Goal: Task Accomplishment & Management: Use online tool/utility

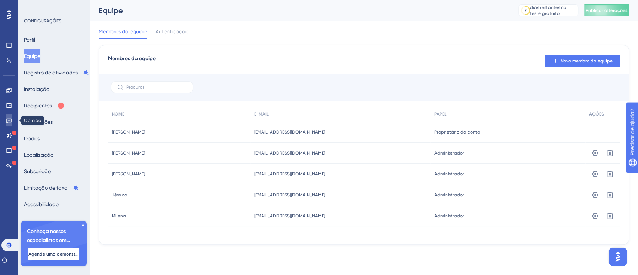
click at [8, 116] on link at bounding box center [9, 120] width 6 height 12
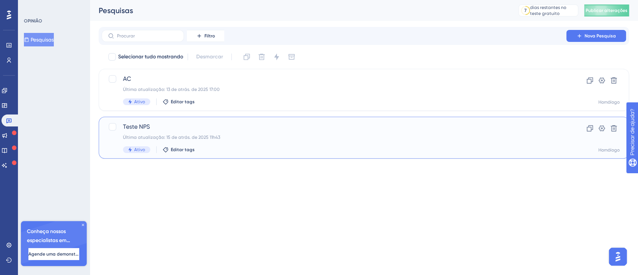
click at [144, 129] on font "Teste NPS" at bounding box center [136, 126] width 27 height 7
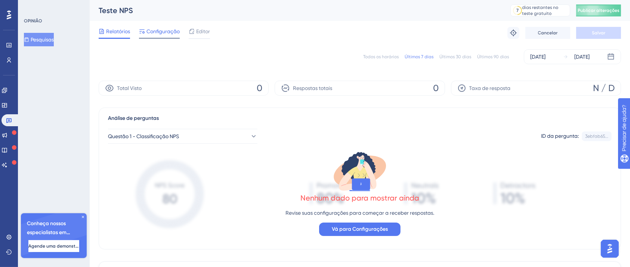
click at [170, 37] on div "Configuração" at bounding box center [159, 33] width 41 height 12
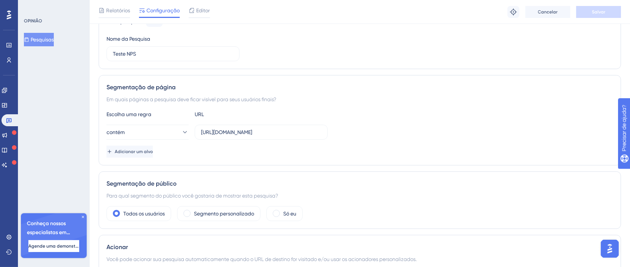
scroll to position [99, 0]
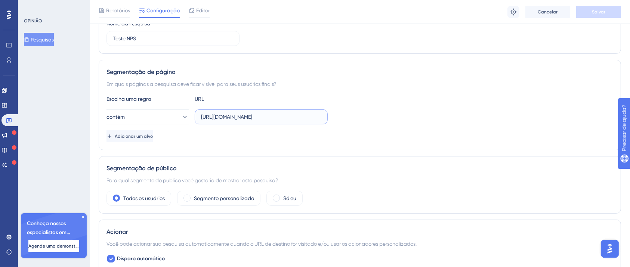
click at [284, 118] on input "[URL][DOMAIN_NAME]" at bounding box center [261, 117] width 120 height 8
drag, startPoint x: 302, startPoint y: 118, endPoint x: 366, endPoint y: 117, distance: 64.3
click at [366, 117] on div "contém [URL][DOMAIN_NAME]" at bounding box center [360, 117] width 507 height 15
click at [312, 119] on input "https://homolog-areadocliente.liguelead.com.br" at bounding box center [261, 117] width 120 height 8
click at [312, 117] on input "https://homolog-areadocliente.liguelead.com.br" at bounding box center [261, 117] width 120 height 8
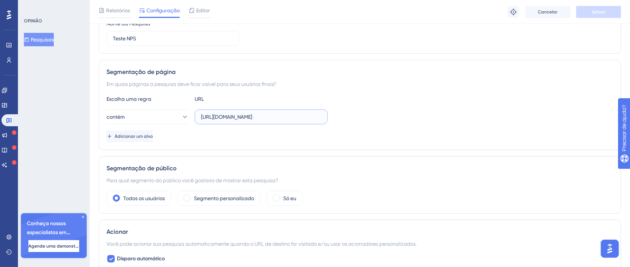
click at [312, 117] on input "https://homolog-areadocliente.liguelead.com.br" at bounding box center [261, 117] width 120 height 8
click at [258, 116] on input "https://homolog-areadocliente.liguelead.com.br" at bounding box center [261, 117] width 120 height 8
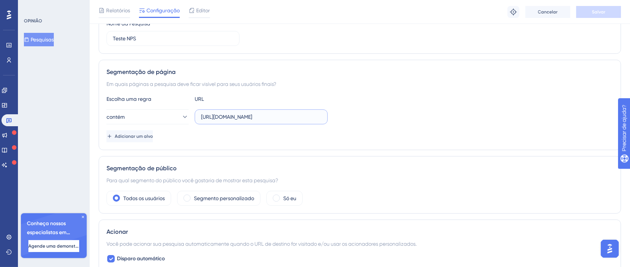
paste input "/dashboard"
type input "https://homolog-areadocliente.liguelead.com.br/dashboard"
click at [394, 124] on div "Escolha uma regra URL contém https://homolog-areadocliente.liguelead.com.br/das…" at bounding box center [360, 119] width 507 height 48
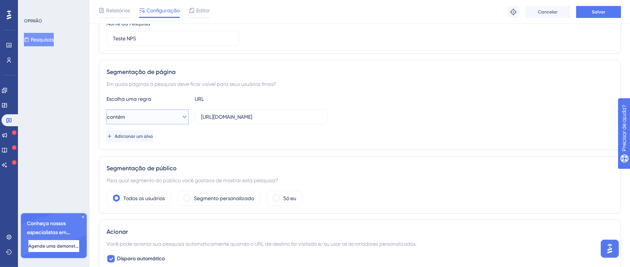
click at [161, 118] on button "contém" at bounding box center [148, 117] width 82 height 15
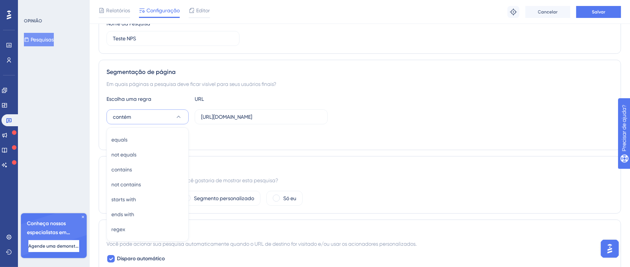
scroll to position [149, 0]
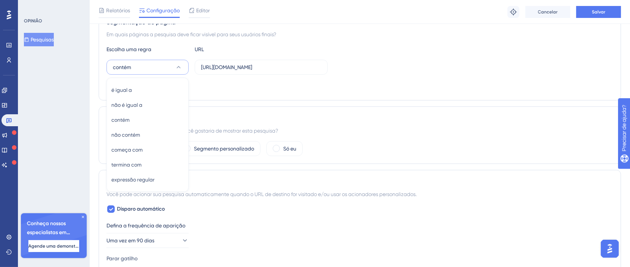
click at [264, 75] on div "Escolha uma regra URL contém é igual a é igual a não é igual a não é igual a co…" at bounding box center [360, 69] width 507 height 48
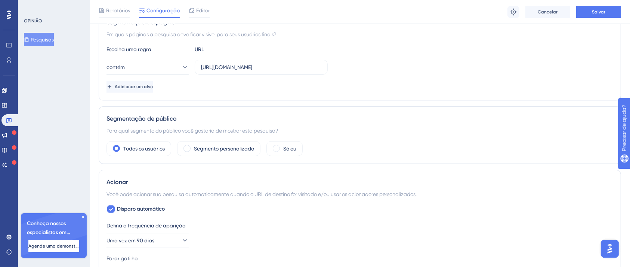
drag, startPoint x: 323, startPoint y: 69, endPoint x: 330, endPoint y: 66, distance: 7.9
click at [330, 66] on div "contém https://homolog-areadocliente.liguelead.com.br/dashboard" at bounding box center [360, 67] width 507 height 15
drag, startPoint x: 317, startPoint y: 67, endPoint x: 331, endPoint y: 64, distance: 14.2
click at [331, 64] on div "contém https://homolog-areadocliente.liguelead.com.br/dashboard" at bounding box center [360, 67] width 507 height 15
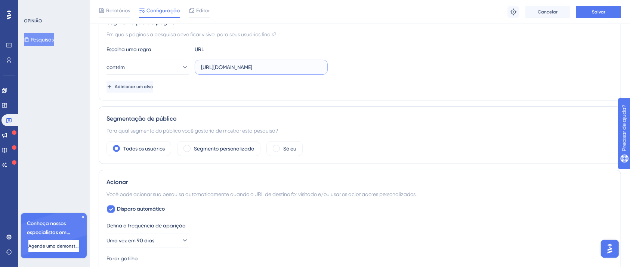
click at [308, 70] on input "https://homolog-areadocliente.liguelead.com.br/dashboard" at bounding box center [261, 67] width 120 height 8
click at [181, 64] on icon at bounding box center [184, 67] width 7 height 7
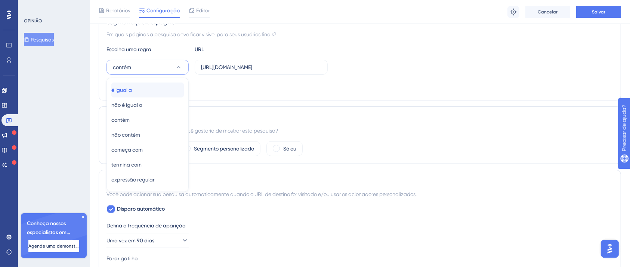
click at [144, 90] on div "é igual a é igual a" at bounding box center [147, 90] width 73 height 15
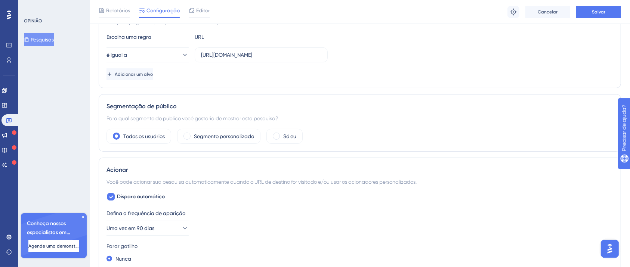
scroll to position [149, 0]
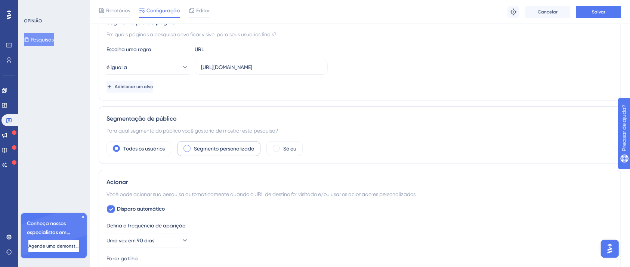
click at [217, 150] on font "Segmento personalizado" at bounding box center [224, 149] width 60 height 6
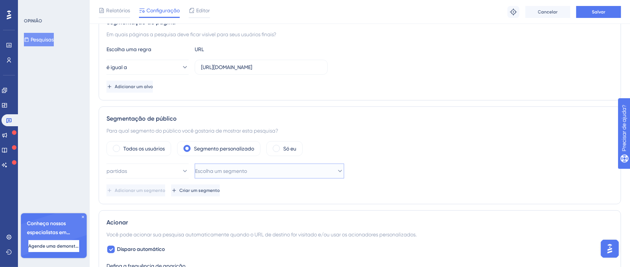
click at [215, 171] on font "Escolha um segmento" at bounding box center [221, 171] width 52 height 6
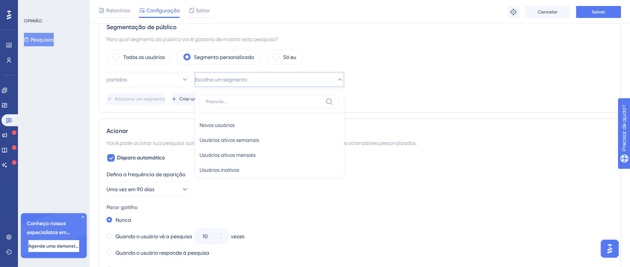
click at [371, 63] on div "Todos os usuários Segmento personalizado Só eu" at bounding box center [360, 57] width 507 height 15
click at [214, 96] on button "Criar um segmento" at bounding box center [195, 99] width 49 height 12
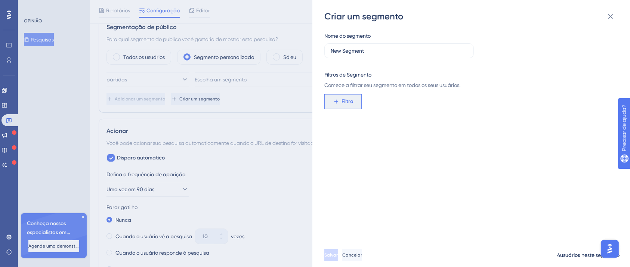
click at [350, 98] on span "Filtro" at bounding box center [348, 101] width 12 height 9
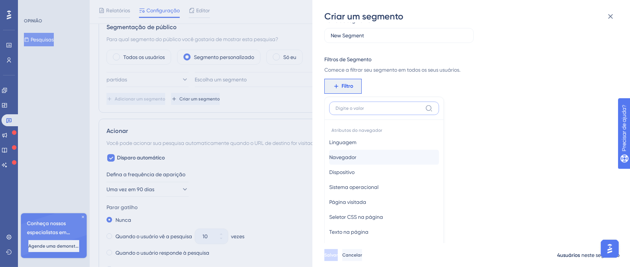
scroll to position [0, 0]
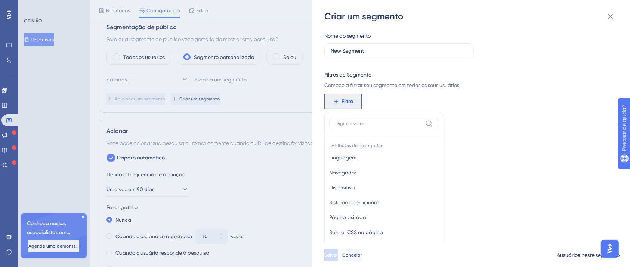
click at [283, 100] on div "Criar um segmento Nome do segmento New Segment Filtros de Segmento Comece a fil…" at bounding box center [315, 133] width 630 height 267
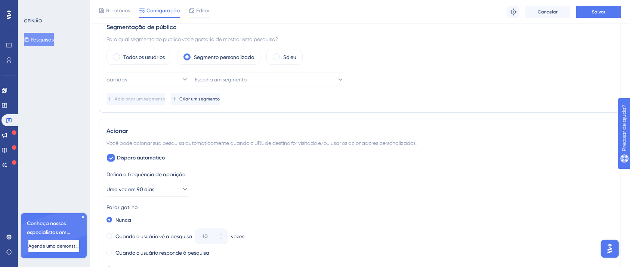
click at [105, 56] on div "Segmentação de público Para qual segmento do público você gostaria de mostrar e…" at bounding box center [360, 64] width 523 height 98
click at [114, 58] on span at bounding box center [116, 56] width 7 height 7
click at [122, 55] on input "radio" at bounding box center [122, 55] width 0 height 0
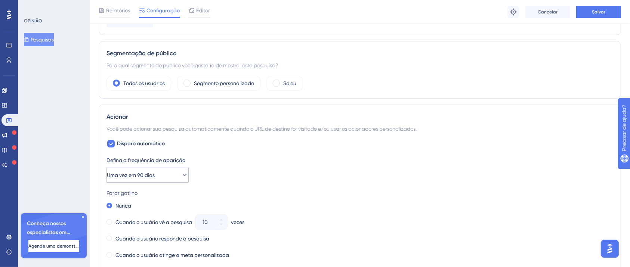
scroll to position [241, 0]
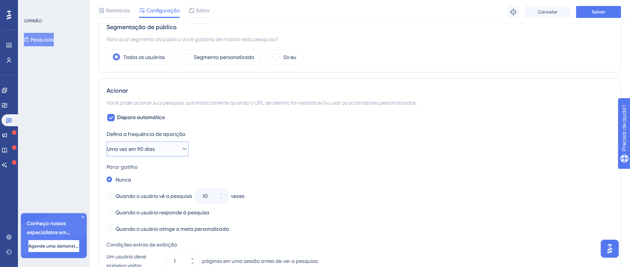
click at [161, 151] on button "Uma vez em 90 dias" at bounding box center [148, 149] width 82 height 15
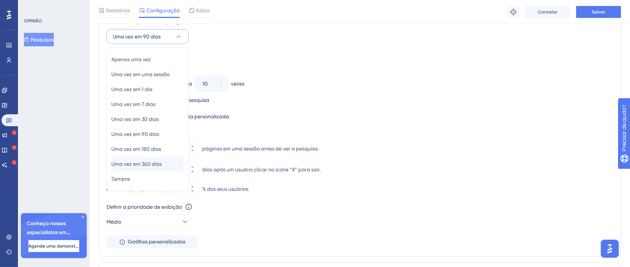
scroll to position [338, 0]
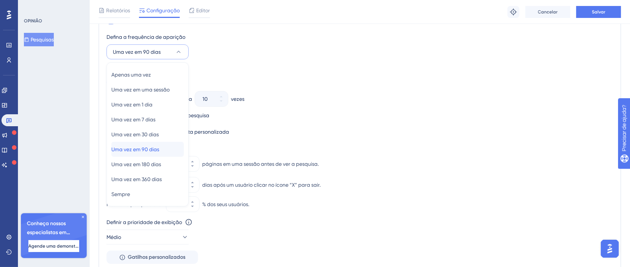
click at [159, 150] on font "Uma vez em 90 dias" at bounding box center [135, 150] width 48 height 6
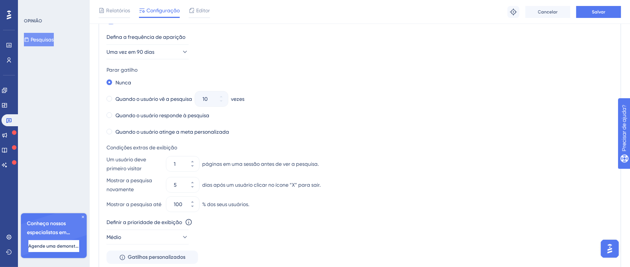
click at [338, 70] on div "Parar gatilho" at bounding box center [360, 69] width 507 height 9
click at [125, 127] on label "Quando o usuário atinge a meta personalizada" at bounding box center [173, 131] width 114 height 9
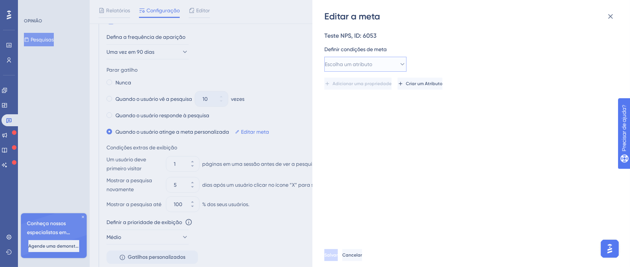
click at [390, 64] on button "Escolha um atributo" at bounding box center [365, 64] width 82 height 15
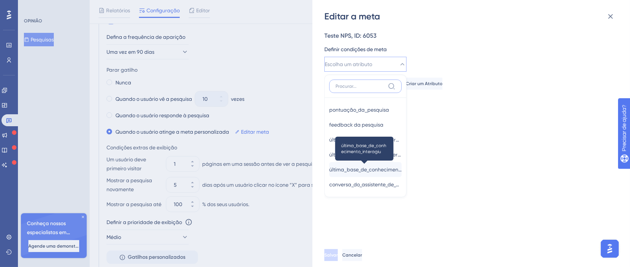
scroll to position [199, 0]
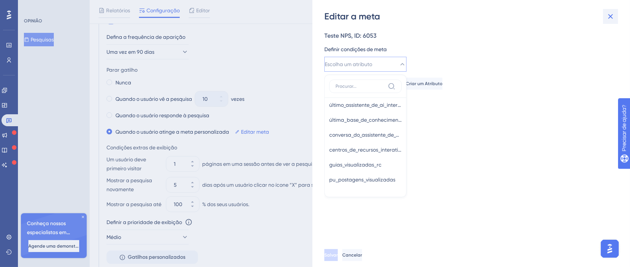
click at [610, 18] on icon at bounding box center [611, 16] width 5 height 5
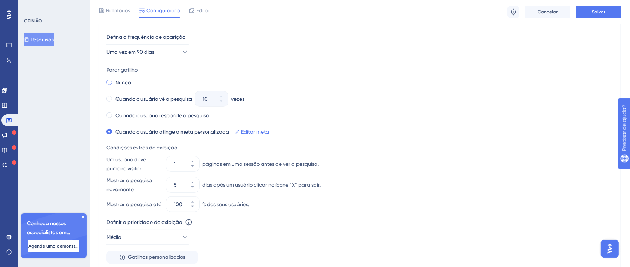
click at [114, 84] on div "Nunca" at bounding box center [119, 82] width 25 height 10
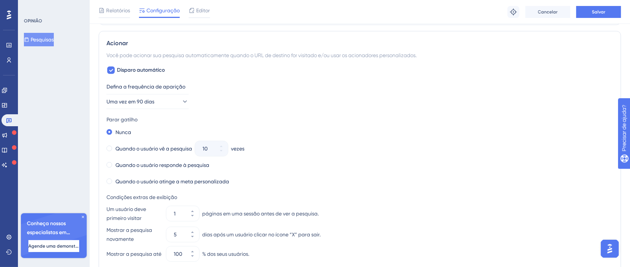
scroll to position [438, 0]
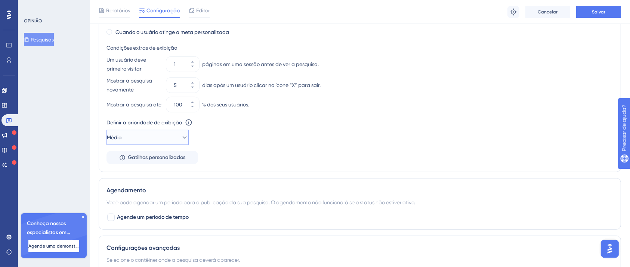
click at [174, 139] on button "Médio" at bounding box center [148, 137] width 82 height 15
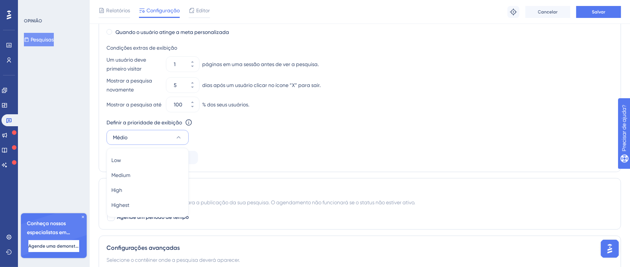
scroll to position [489, 0]
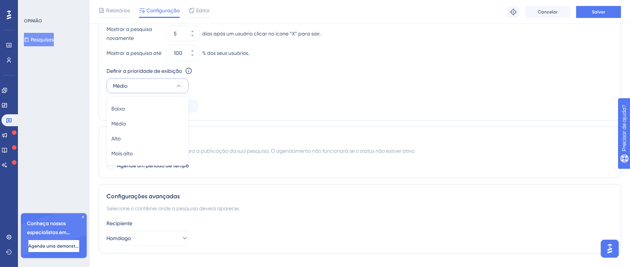
click at [246, 85] on div "Definir a prioridade de exibição Esta opção definirá a prioridade de exibição e…" at bounding box center [360, 80] width 507 height 27
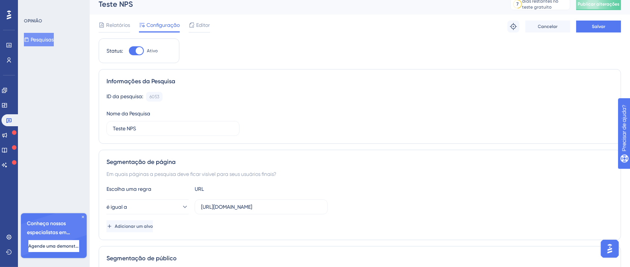
scroll to position [0, 0]
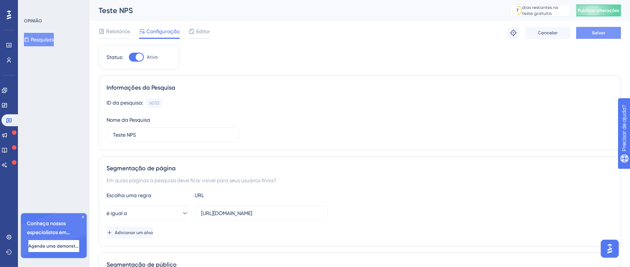
click at [601, 34] on font "Salvar" at bounding box center [598, 32] width 13 height 5
click at [7, 167] on link at bounding box center [4, 165] width 6 height 12
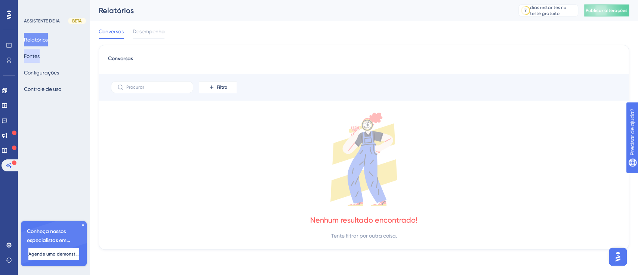
click at [40, 54] on font "Fontes" at bounding box center [32, 56] width 16 height 6
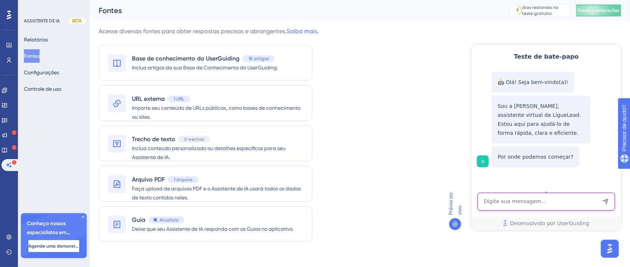
click at [509, 201] on textarea "Entrada de texto do assistente de IA" at bounding box center [546, 202] width 138 height 18
type textarea "h"
type textarea "como configurar produtos"
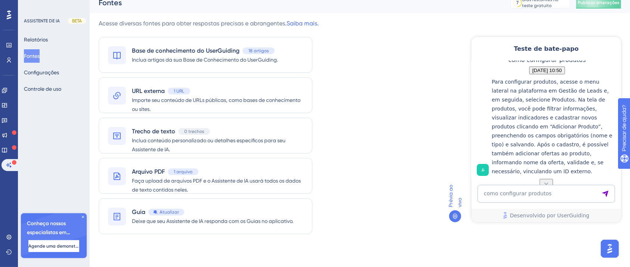
scroll to position [148, 0]
click at [7, 104] on icon at bounding box center [4, 105] width 6 height 6
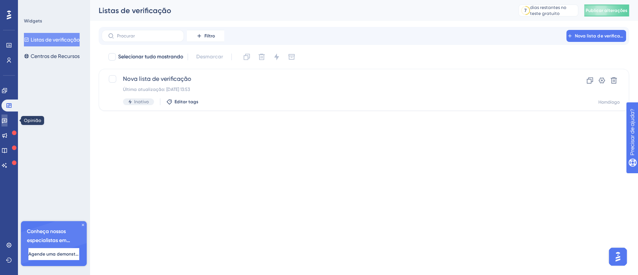
click at [6, 121] on icon at bounding box center [4, 120] width 6 height 6
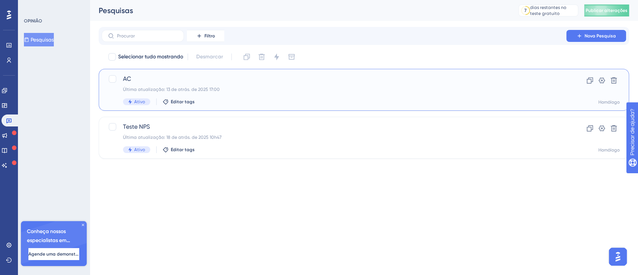
click at [125, 76] on font "AC" at bounding box center [127, 78] width 8 height 7
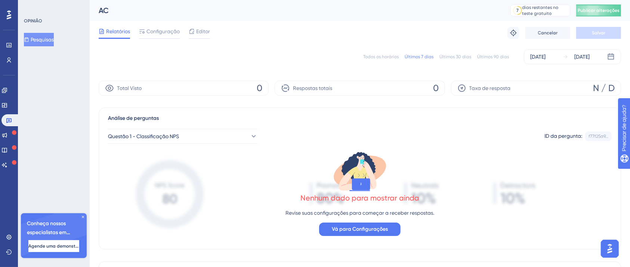
click at [140, 26] on div "Relatórios Configuração Editor Solução de problemas Cancelar Salvar" at bounding box center [360, 33] width 523 height 24
click at [148, 39] on div "Relatórios Configuração Editor Solução de problemas Cancelar Salvar" at bounding box center [360, 33] width 523 height 24
click at [153, 31] on font "Configuração" at bounding box center [163, 31] width 33 height 6
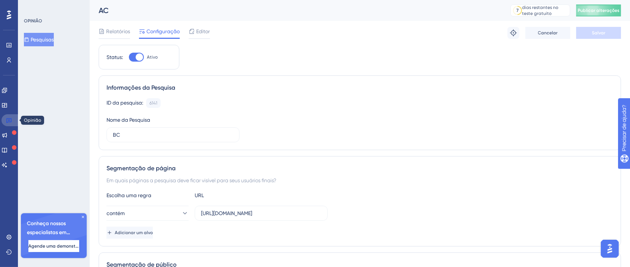
click at [9, 119] on icon at bounding box center [9, 120] width 6 height 6
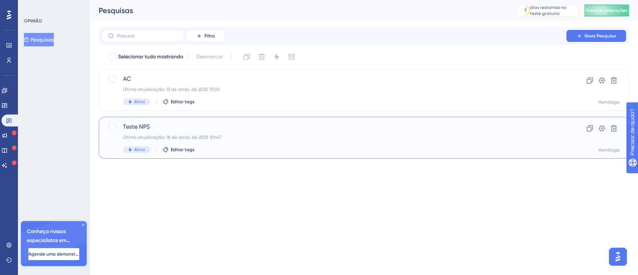
click at [138, 127] on font "Teste NPS" at bounding box center [136, 126] width 27 height 7
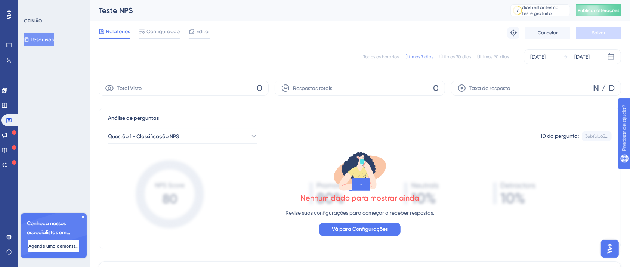
click at [197, 32] on font "Editor" at bounding box center [203, 31] width 14 height 6
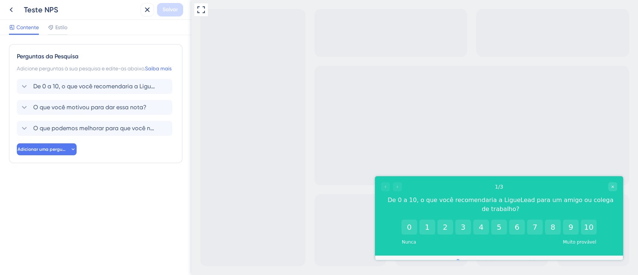
click at [69, 90] on font "De 0 a 10, o que você recomendaria a LigueLead para um amigo ou colega de traba…" at bounding box center [156, 86] width 246 height 7
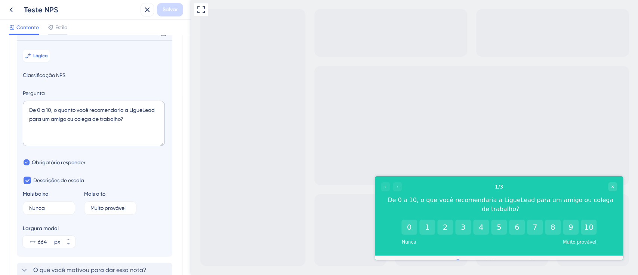
scroll to position [153, 0]
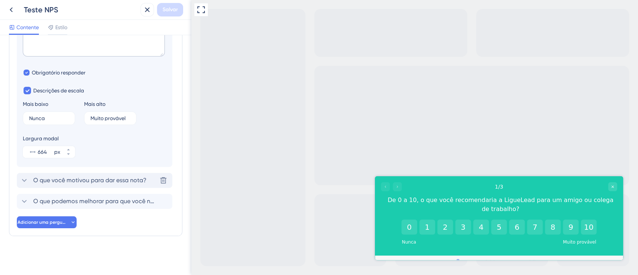
click at [70, 179] on font "O que você motivou para dar essa nota?" at bounding box center [89, 179] width 113 height 7
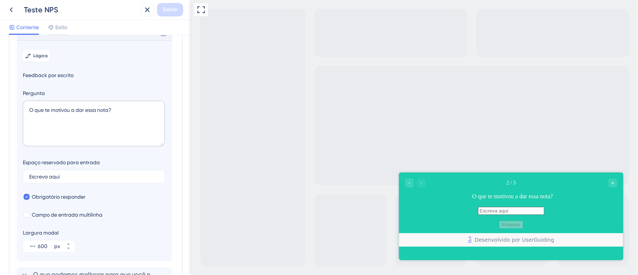
scroll to position [157, 0]
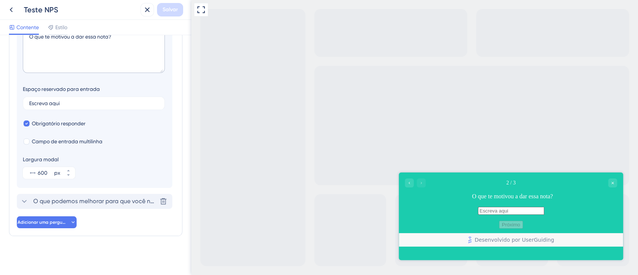
click at [88, 204] on font "O que podemos melhorar para que você nos dê uma nota mais alta?" at bounding box center [128, 200] width 191 height 7
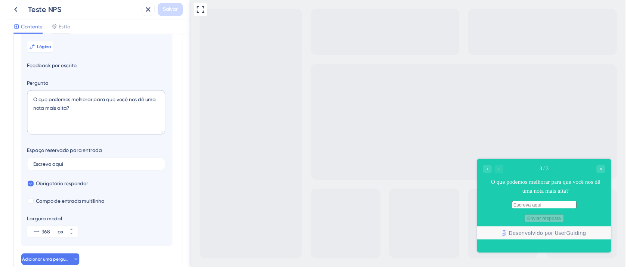
scroll to position [95, 0]
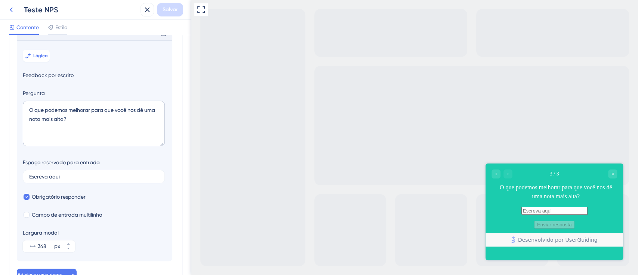
click at [12, 7] on icon at bounding box center [11, 9] width 3 height 5
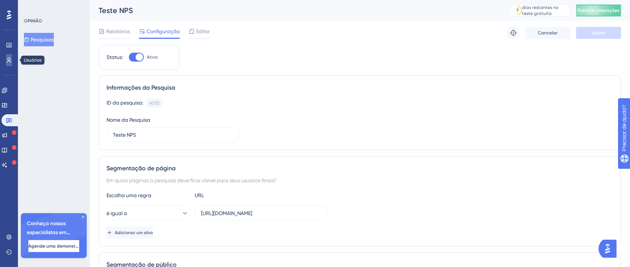
click at [11, 61] on icon at bounding box center [9, 60] width 6 height 6
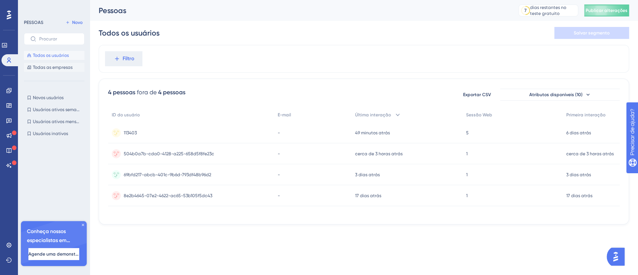
click at [58, 65] on font "Todas as empresas" at bounding box center [53, 67] width 40 height 5
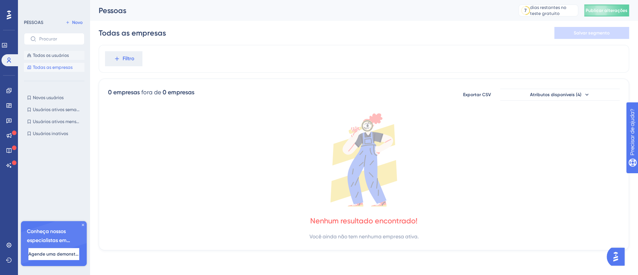
drag, startPoint x: 53, startPoint y: 49, endPoint x: 58, endPoint y: 52, distance: 5.0
click at [53, 49] on div "PESSOAS Novo Todos os usuários Todas as empresas" at bounding box center [54, 45] width 61 height 54
click at [58, 52] on button "Todos os usuários" at bounding box center [54, 55] width 61 height 9
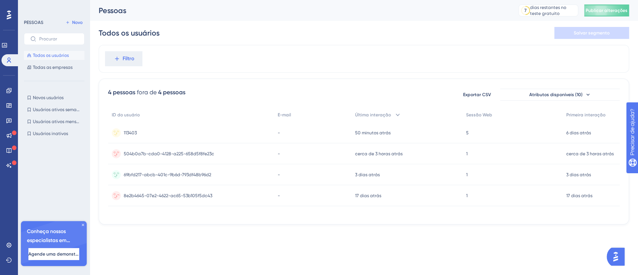
click at [196, 197] on font "8e2b4645-07e2-4622-ac65-53b105f5dc43" at bounding box center [168, 195] width 89 height 5
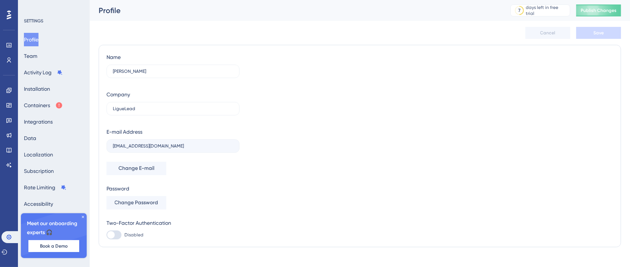
click at [82, 219] on icon at bounding box center [83, 217] width 4 height 4
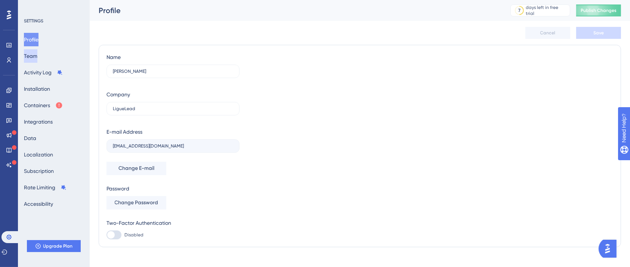
click at [37, 58] on button "Team" at bounding box center [30, 55] width 13 height 13
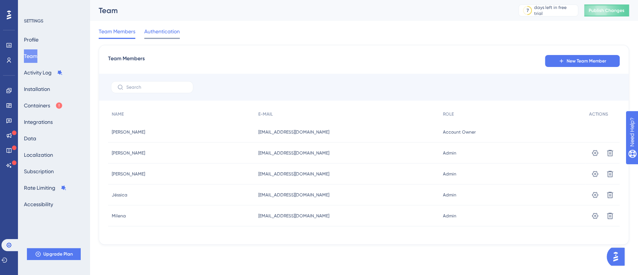
click at [162, 36] on div "Authentication" at bounding box center [162, 33] width 36 height 12
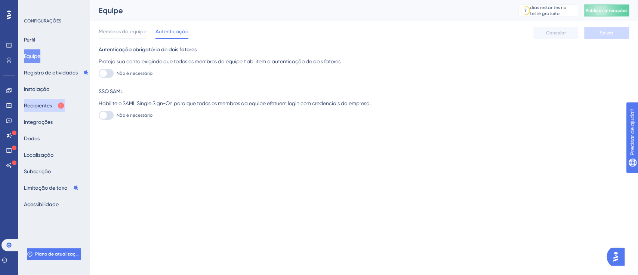
click at [44, 104] on font "Recipientes" at bounding box center [38, 105] width 28 height 6
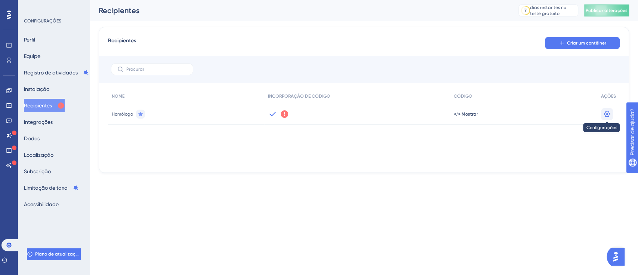
click at [610, 113] on icon at bounding box center [607, 114] width 6 height 6
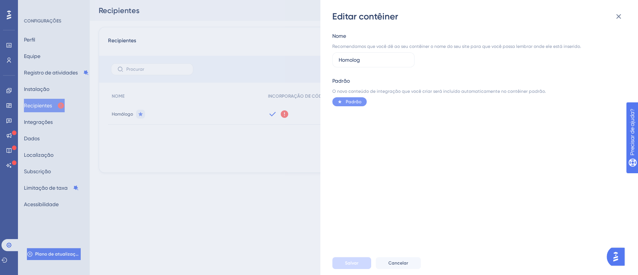
click at [223, 193] on div "Editar contêiner Nome Recomendamos que você dê ao seu contêiner o nome do seu s…" at bounding box center [319, 137] width 638 height 275
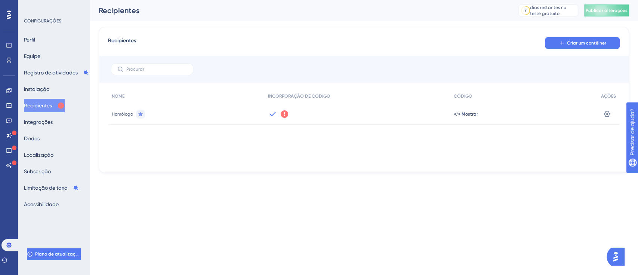
click at [284, 115] on icon at bounding box center [284, 113] width 7 height 7
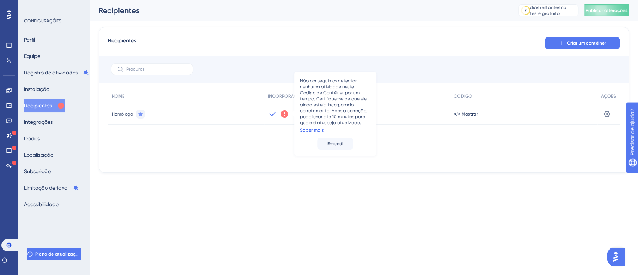
click at [304, 132] on font "Saber mais" at bounding box center [312, 129] width 24 height 5
drag, startPoint x: 450, startPoint y: 145, endPoint x: 478, endPoint y: 109, distance: 45.5
click at [452, 142] on div "NOME INCORPORAÇÃO DE CÓDIGO CÓDIGO AÇÕES Homólogo Não conseguimos detectar nenh…" at bounding box center [364, 126] width 512 height 75
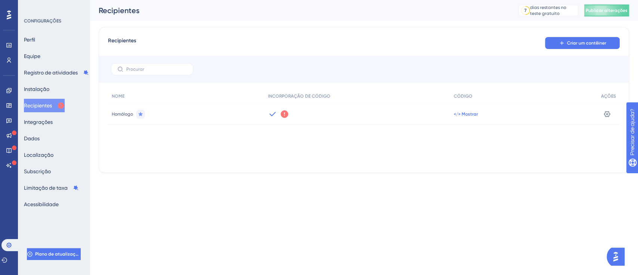
click at [470, 113] on font "</> Mostrar" at bounding box center [466, 113] width 24 height 5
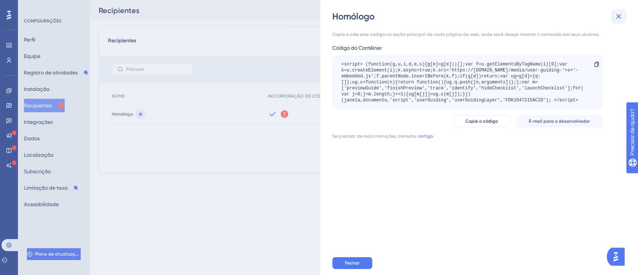
click at [613, 16] on button at bounding box center [618, 16] width 15 height 15
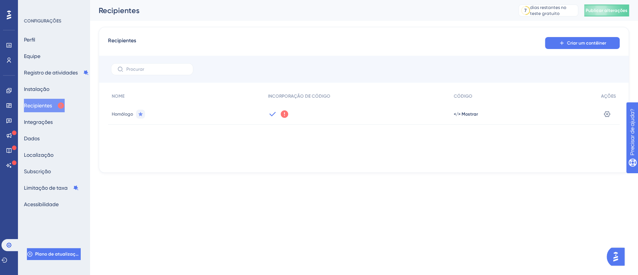
click at [284, 114] on icon at bounding box center [284, 113] width 7 height 7
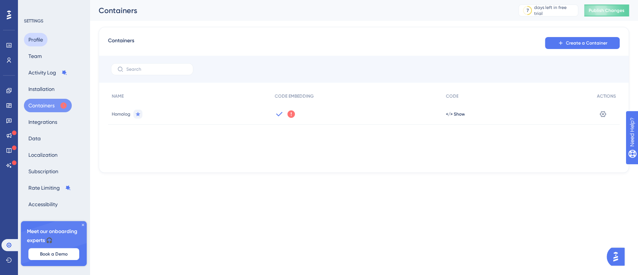
click at [37, 40] on button "Profile" at bounding box center [36, 39] width 24 height 13
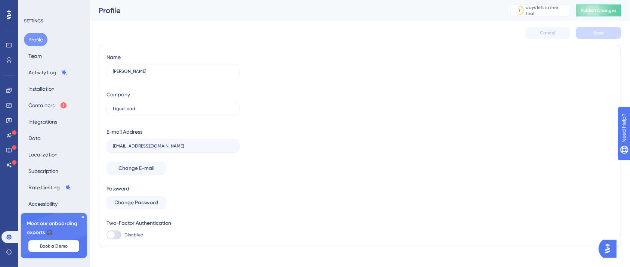
scroll to position [10, 0]
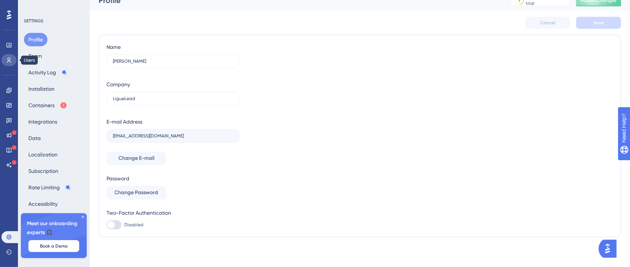
click at [4, 59] on link at bounding box center [8, 60] width 15 height 12
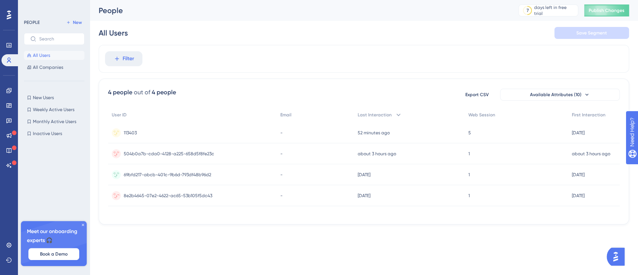
click at [161, 196] on span "8e2b4645-07e2-4622-ac65-53b105f5dc43" at bounding box center [168, 196] width 89 height 6
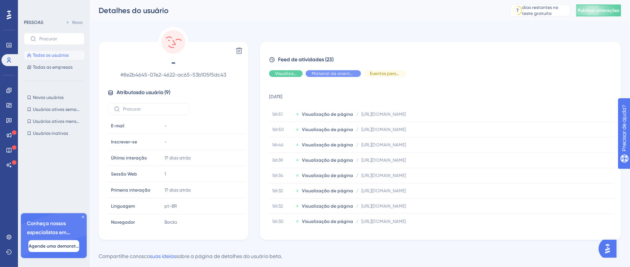
click at [209, 75] on font "8e2b4645-07e2-4622-ac65-53b105f5dc43" at bounding box center [175, 75] width 103 height 6
drag, startPoint x: 226, startPoint y: 75, endPoint x: 125, endPoint y: 73, distance: 101.3
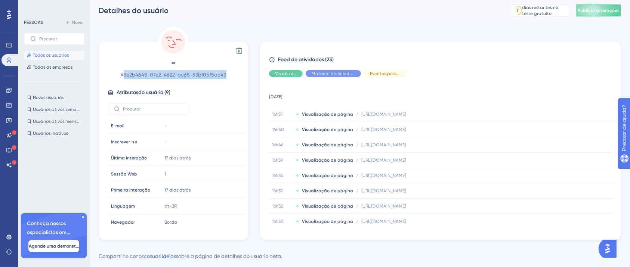
click at [125, 73] on font "8e2b4645-07e2-4622-ac65-53b105f5dc43" at bounding box center [175, 75] width 103 height 6
click at [6, 236] on icon at bounding box center [9, 237] width 6 height 6
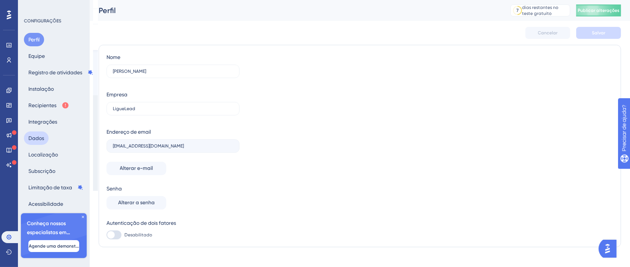
click at [44, 140] on font "Dados" at bounding box center [36, 138] width 16 height 6
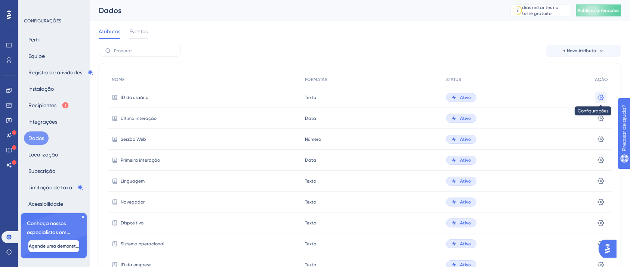
click at [597, 98] on icon at bounding box center [600, 97] width 7 height 7
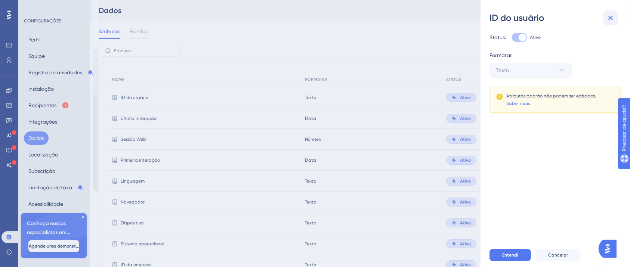
click at [609, 15] on icon at bounding box center [610, 17] width 9 height 9
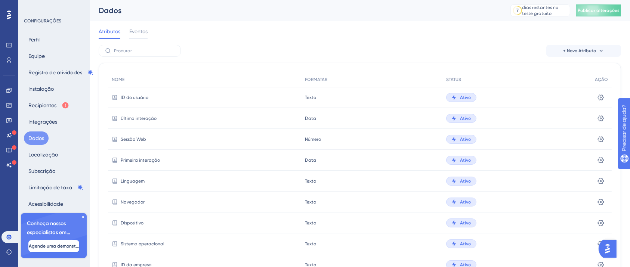
click at [115, 96] on icon at bounding box center [115, 98] width 6 height 6
drag, startPoint x: 127, startPoint y: 95, endPoint x: 139, endPoint y: 98, distance: 12.0
click at [129, 95] on font "ID do usuário" at bounding box center [135, 97] width 28 height 5
click at [139, 98] on font "ID do usuário" at bounding box center [135, 97] width 28 height 5
drag, startPoint x: 141, startPoint y: 98, endPoint x: 153, endPoint y: 98, distance: 12.7
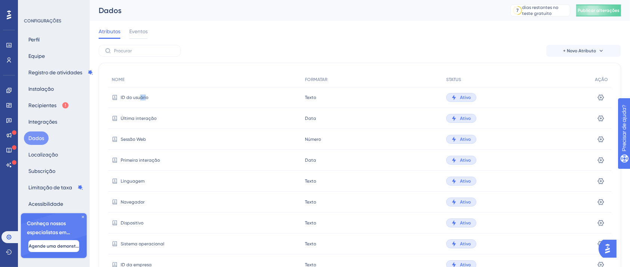
click at [150, 98] on div "ID do usuário" at bounding box center [204, 97] width 193 height 21
click at [310, 96] on font "Texto" at bounding box center [310, 97] width 11 height 5
click at [462, 98] on font "Ativo" at bounding box center [465, 97] width 11 height 5
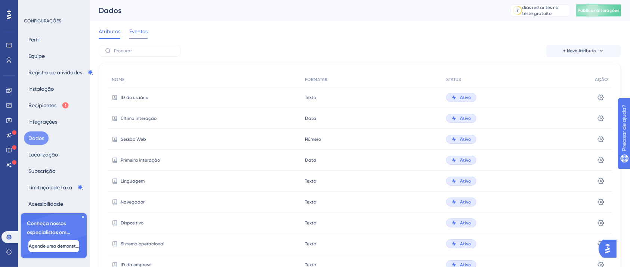
click at [139, 30] on font "Eventos" at bounding box center [138, 31] width 18 height 6
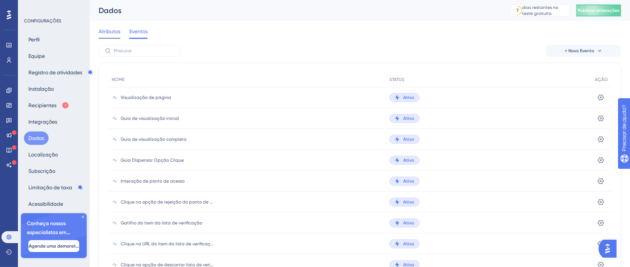
click at [107, 31] on font "Atributos" at bounding box center [110, 31] width 22 height 6
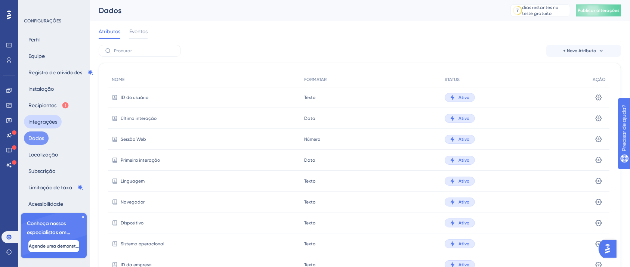
click at [48, 120] on font "Integrações" at bounding box center [42, 122] width 29 height 6
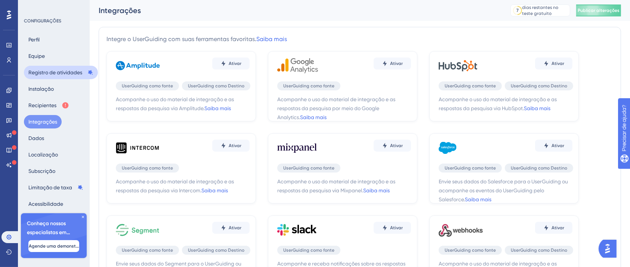
click at [37, 68] on font "Registro de atividades" at bounding box center [55, 72] width 54 height 9
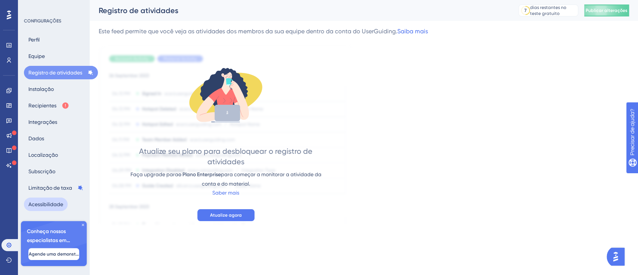
click at [45, 207] on font "Acessibilidade" at bounding box center [45, 204] width 35 height 6
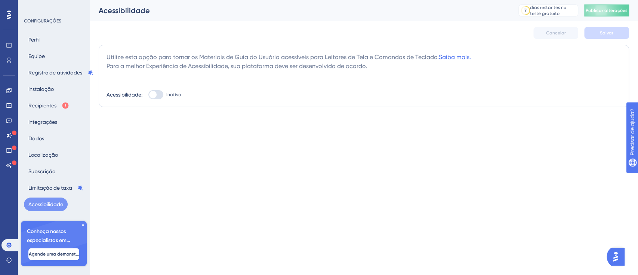
click at [82, 227] on icon at bounding box center [83, 224] width 4 height 4
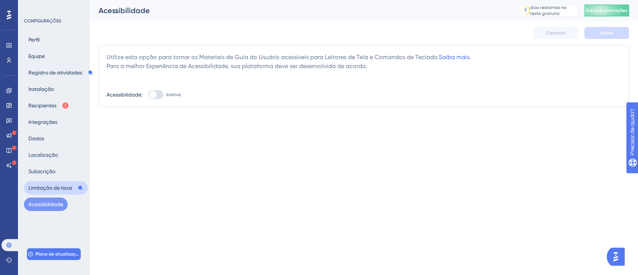
click at [44, 187] on font "Limitação de taxa" at bounding box center [50, 188] width 44 height 6
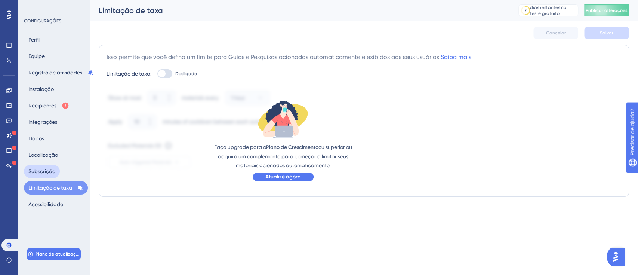
click at [40, 164] on button "Subscrição" at bounding box center [42, 170] width 36 height 13
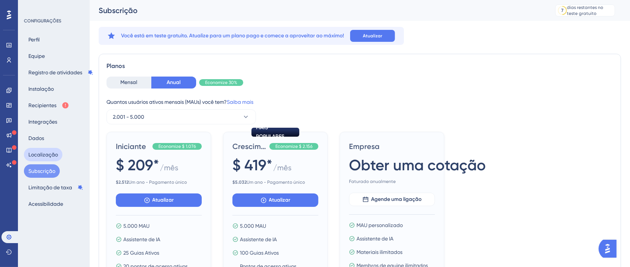
click at [48, 151] on font "Localização" at bounding box center [43, 154] width 30 height 9
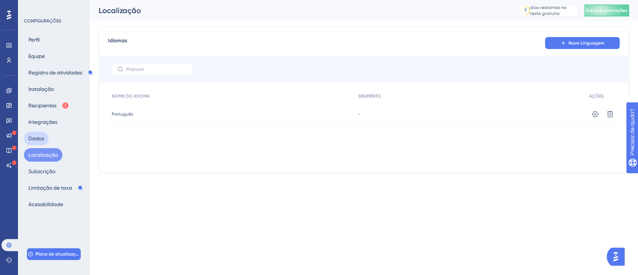
click at [46, 139] on button "Dados" at bounding box center [36, 138] width 25 height 13
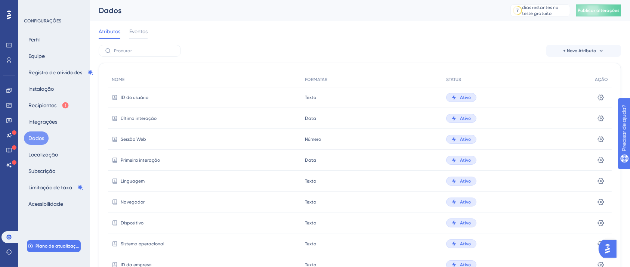
click at [142, 24] on div "Atributos Eventos" at bounding box center [360, 33] width 523 height 24
click at [144, 32] on font "Eventos" at bounding box center [138, 31] width 18 height 6
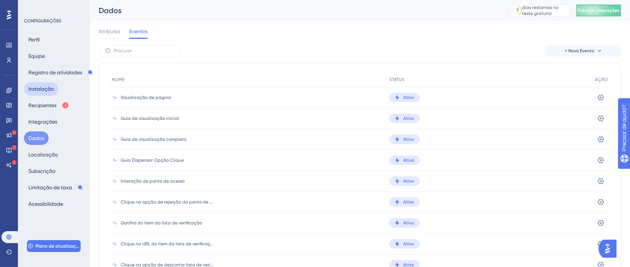
drag, startPoint x: 59, startPoint y: 89, endPoint x: 52, endPoint y: 92, distance: 8.1
click at [59, 89] on div "Perfil Equipe Registro de atividades Instalação Recipientes Integrações Dados L…" at bounding box center [54, 122] width 61 height 178
click at [52, 92] on font "Instalação" at bounding box center [40, 88] width 25 height 9
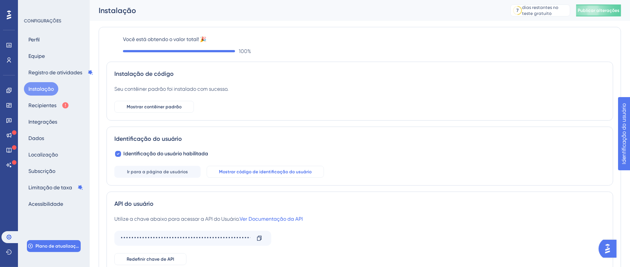
click at [287, 172] on font "Mostrar código de identificação do usuário" at bounding box center [265, 171] width 93 height 5
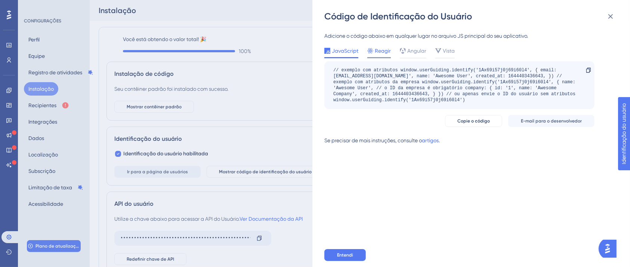
click at [386, 53] on font "Reagir" at bounding box center [383, 51] width 16 height 6
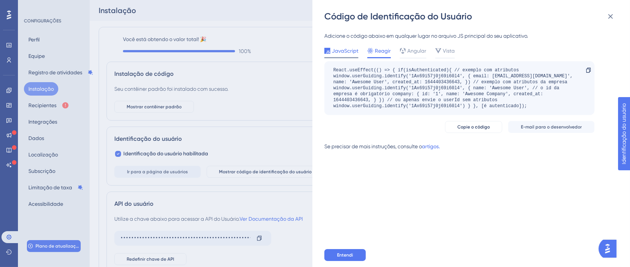
click at [344, 49] on font "JavaScript" at bounding box center [345, 51] width 27 height 6
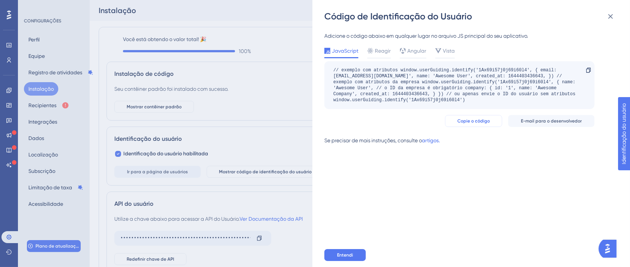
click at [476, 122] on font "Copie o código" at bounding box center [474, 121] width 33 height 5
click at [484, 121] on font "Copie o código" at bounding box center [474, 121] width 33 height 5
click at [9, 90] on div "Código de Identificação do Usuário Adicione o código abaixo em qualquer lugar n…" at bounding box center [315, 133] width 630 height 267
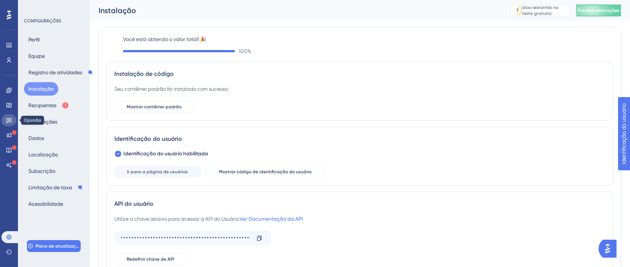
click at [9, 121] on icon at bounding box center [8, 121] width 5 height 5
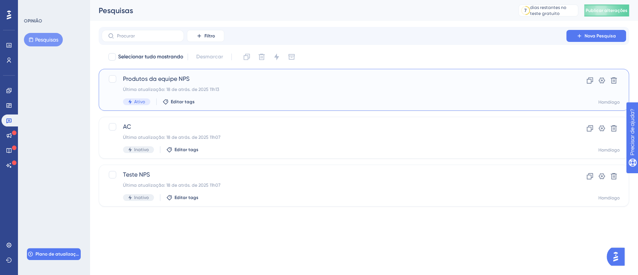
click at [167, 76] on font "Produtos da equipe NPS" at bounding box center [156, 78] width 67 height 7
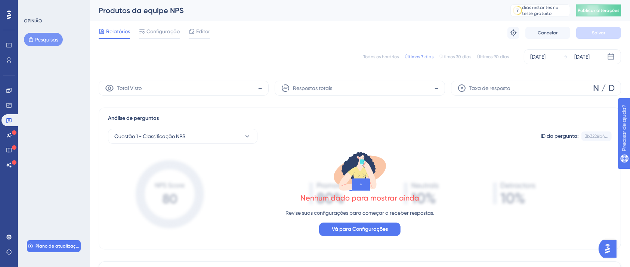
click at [161, 24] on div "Relatórios Configuração Editor Solução de problemas Cancelar Salvar" at bounding box center [360, 33] width 523 height 24
click at [161, 29] on font "Configuração" at bounding box center [163, 31] width 33 height 6
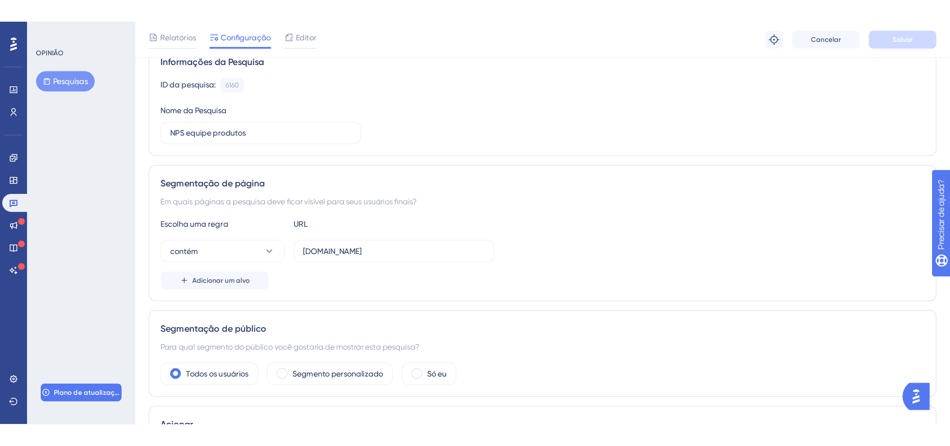
scroll to position [199, 0]
